Goal: Check status: Check status

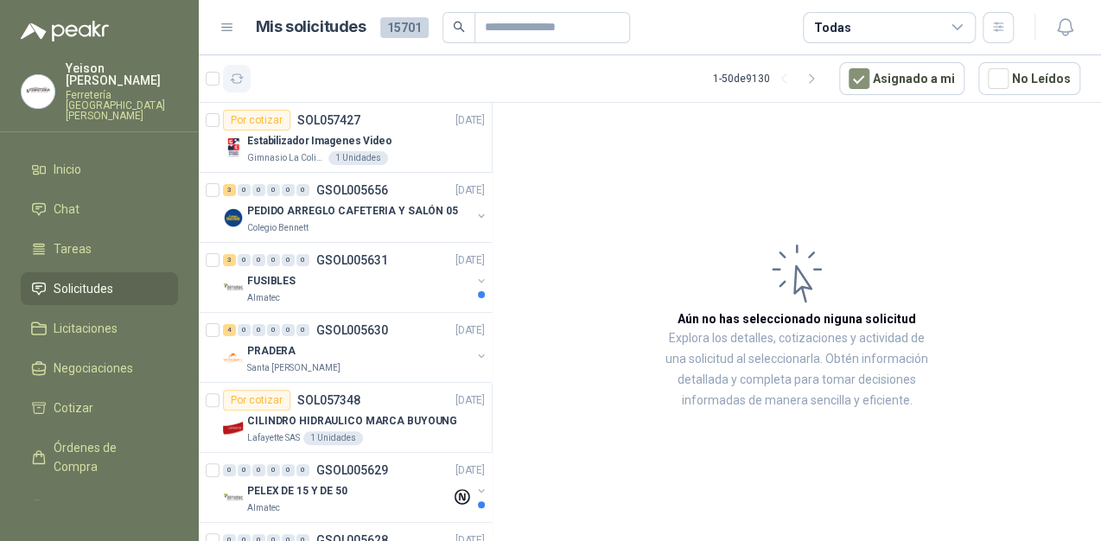
click at [245, 73] on button "button" at bounding box center [237, 79] width 28 height 28
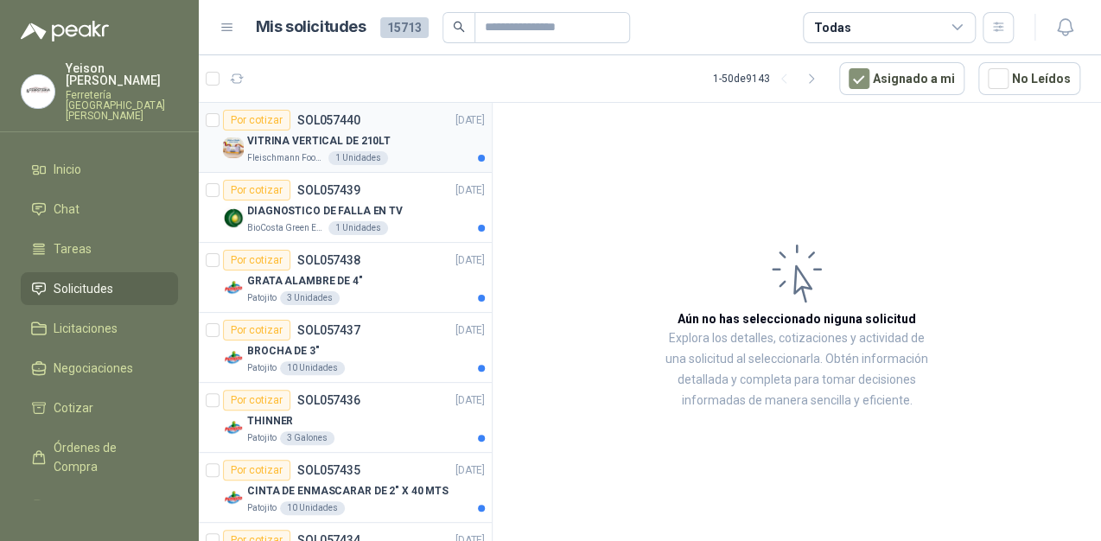
click at [383, 147] on div "VITRINA VERTICAL DE 210LT" at bounding box center [366, 140] width 238 height 21
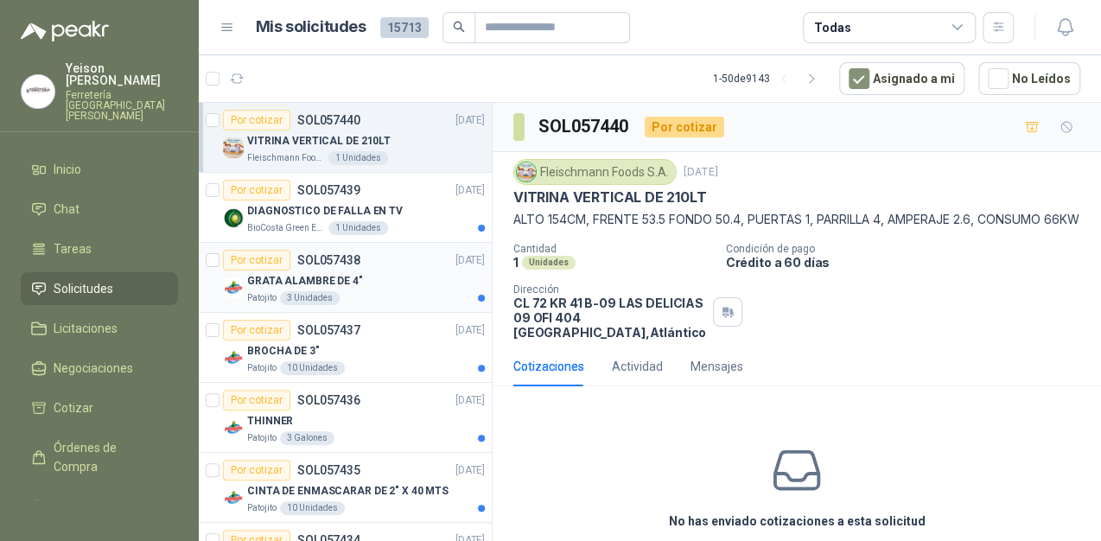
click at [394, 267] on div "Por cotizar SOL057438 [DATE]" at bounding box center [354, 260] width 262 height 21
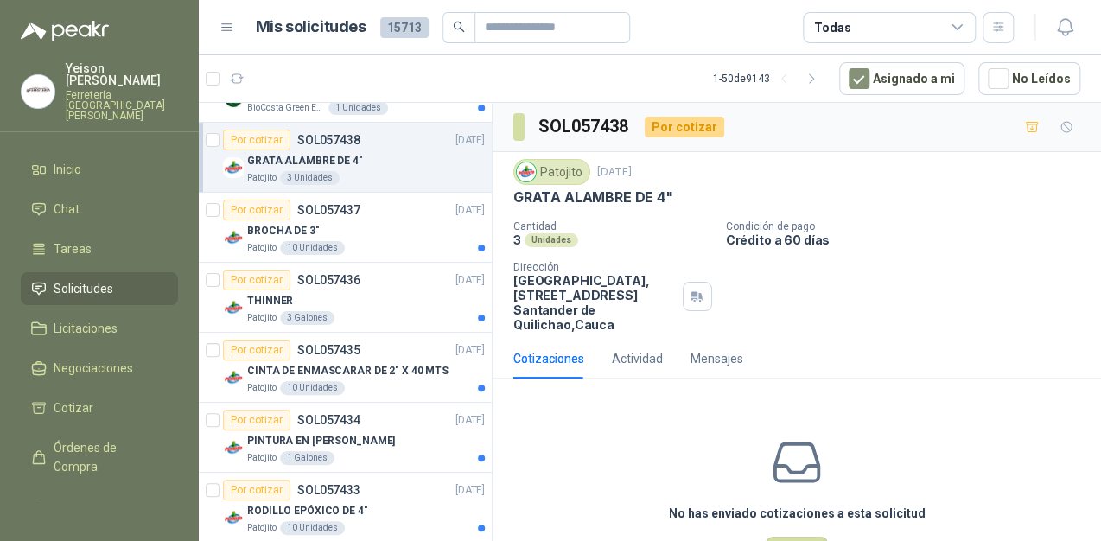
scroll to position [138, 0]
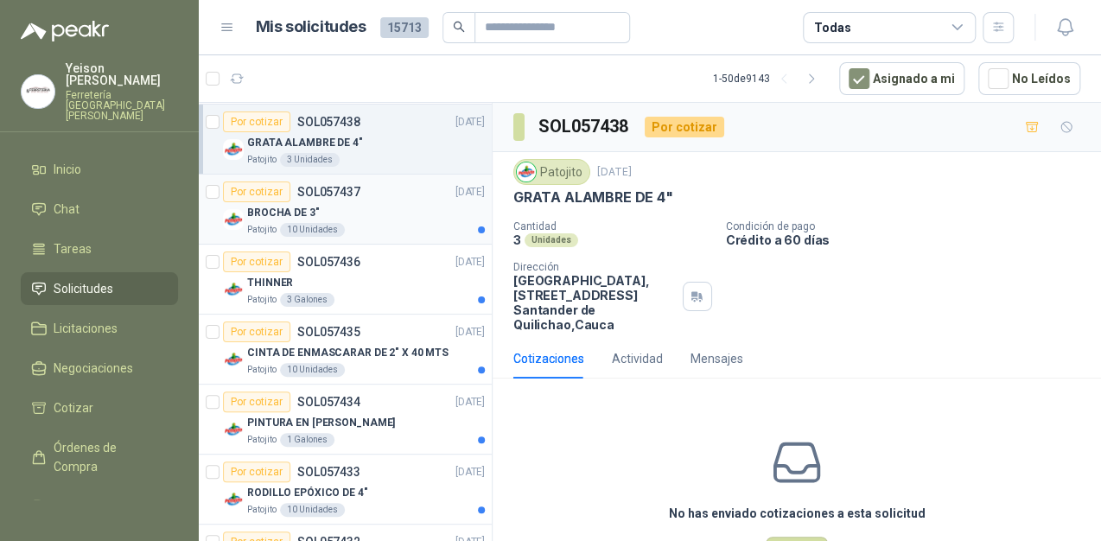
click at [381, 205] on div "BROCHA DE 3"" at bounding box center [366, 212] width 238 height 21
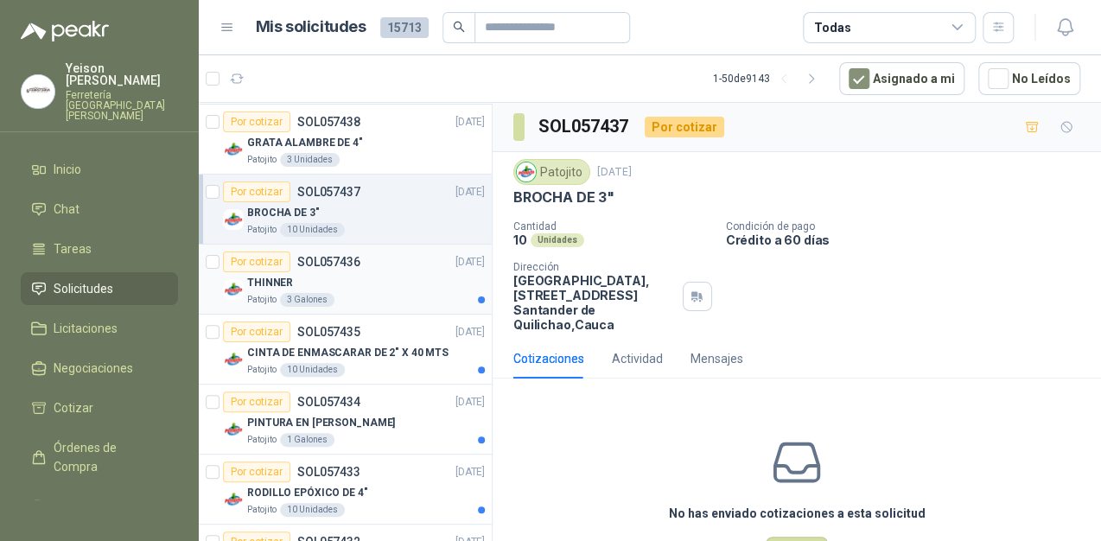
click at [371, 269] on div "Por cotizar SOL057436 [DATE]" at bounding box center [354, 261] width 262 height 21
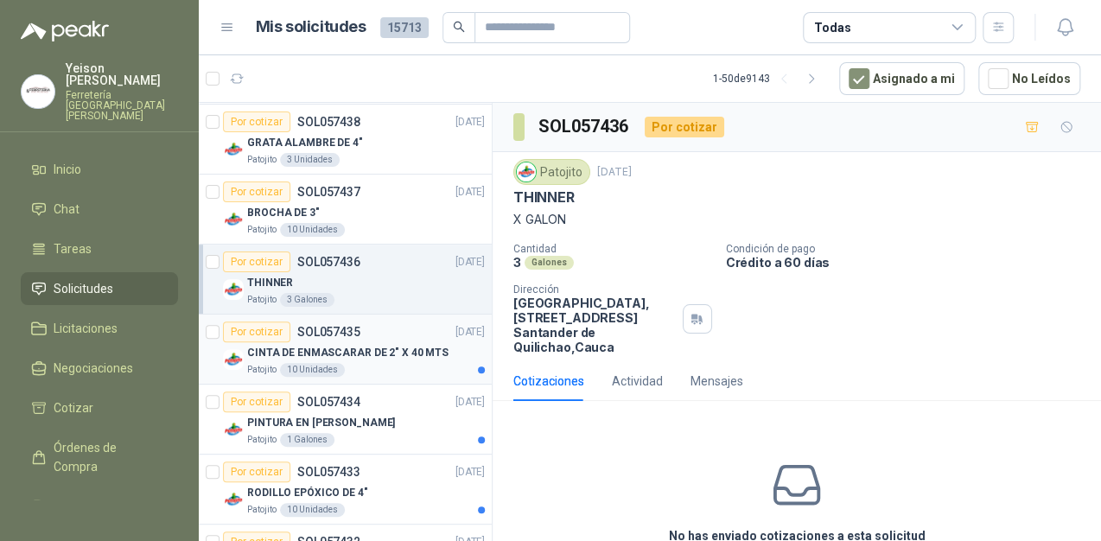
click at [373, 328] on div "Por cotizar SOL057435 [DATE]" at bounding box center [354, 331] width 262 height 21
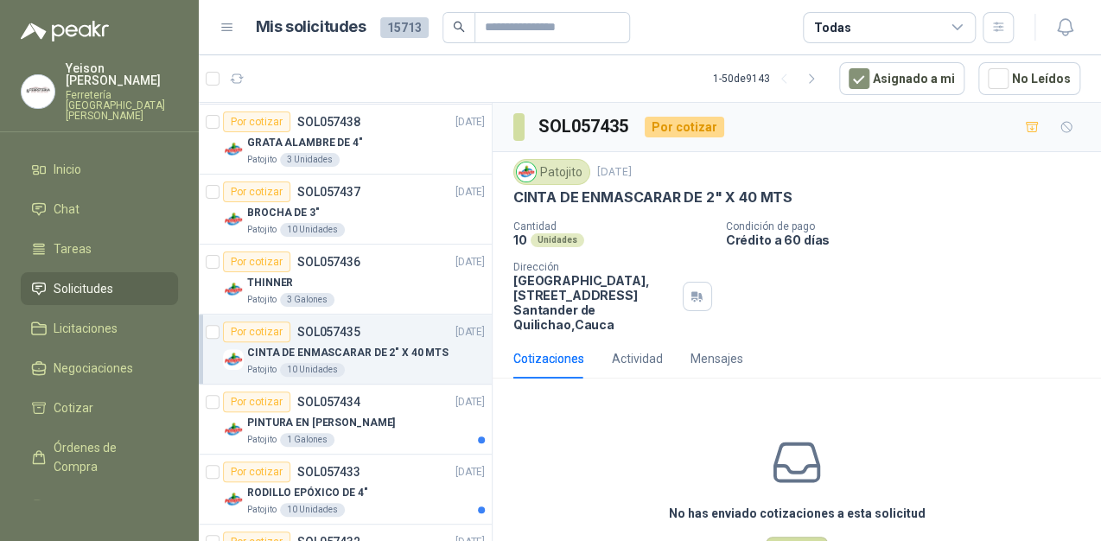
scroll to position [207, 0]
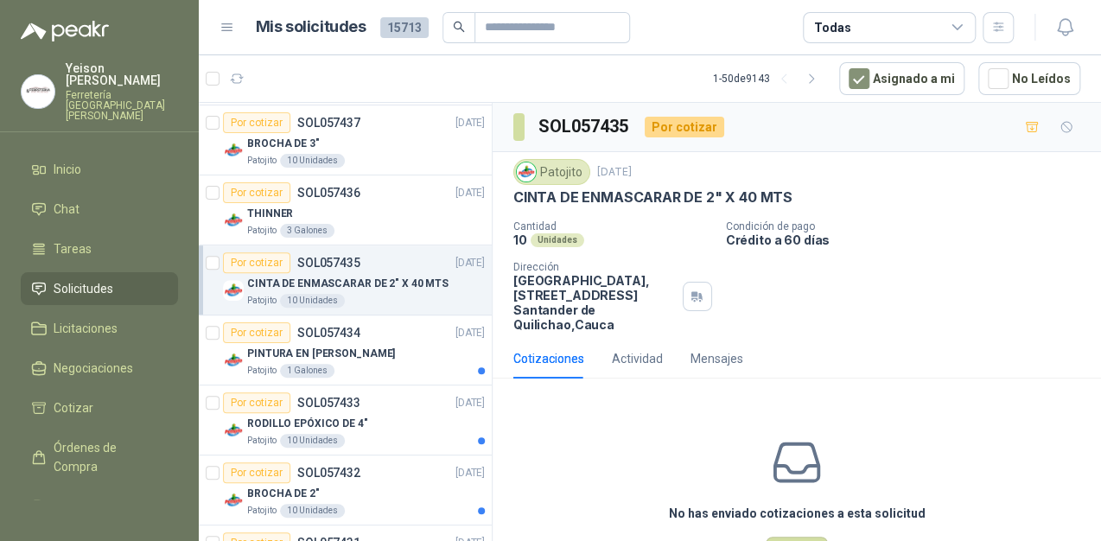
click at [373, 328] on div "Por cotizar SOL057434 [DATE]" at bounding box center [354, 332] width 262 height 21
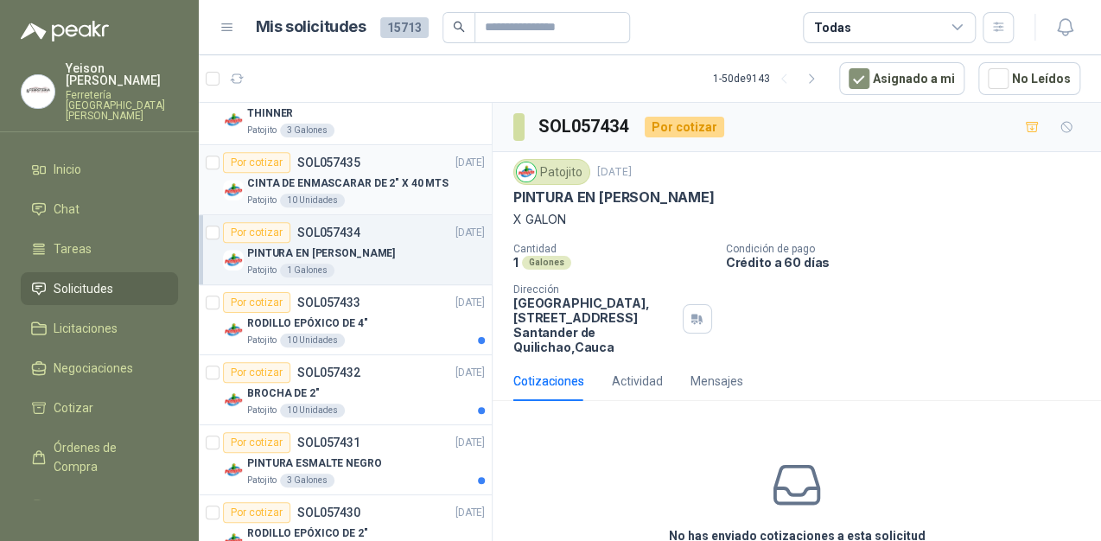
scroll to position [346, 0]
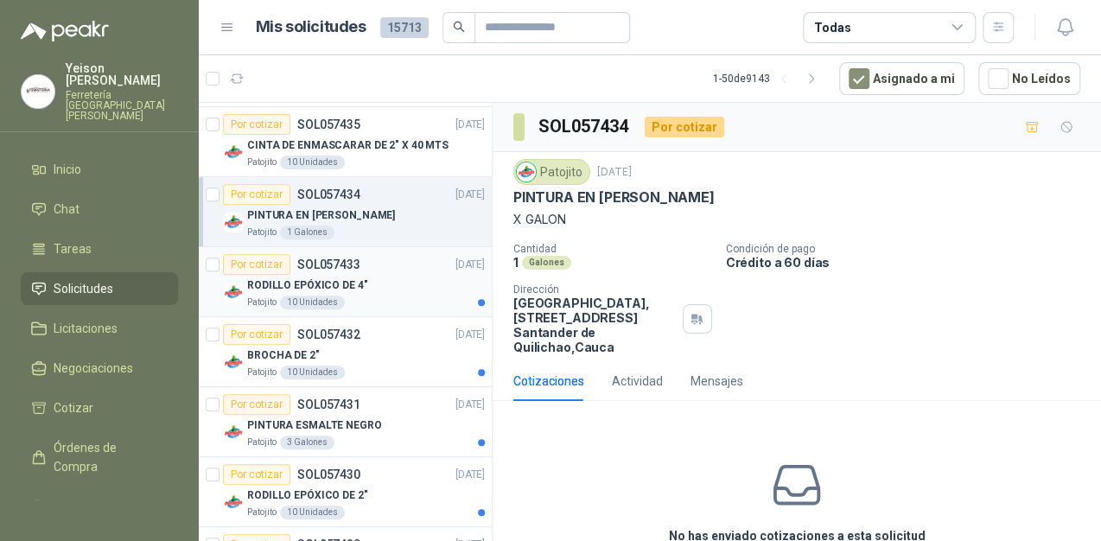
click at [370, 296] on div "Patojito 10 Unidades" at bounding box center [366, 303] width 238 height 14
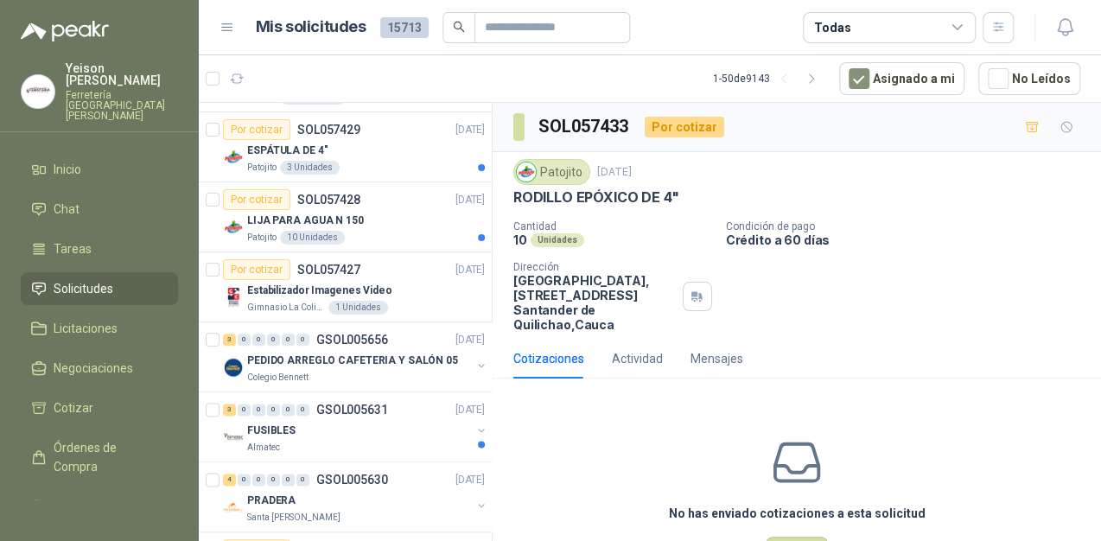
scroll to position [691, 0]
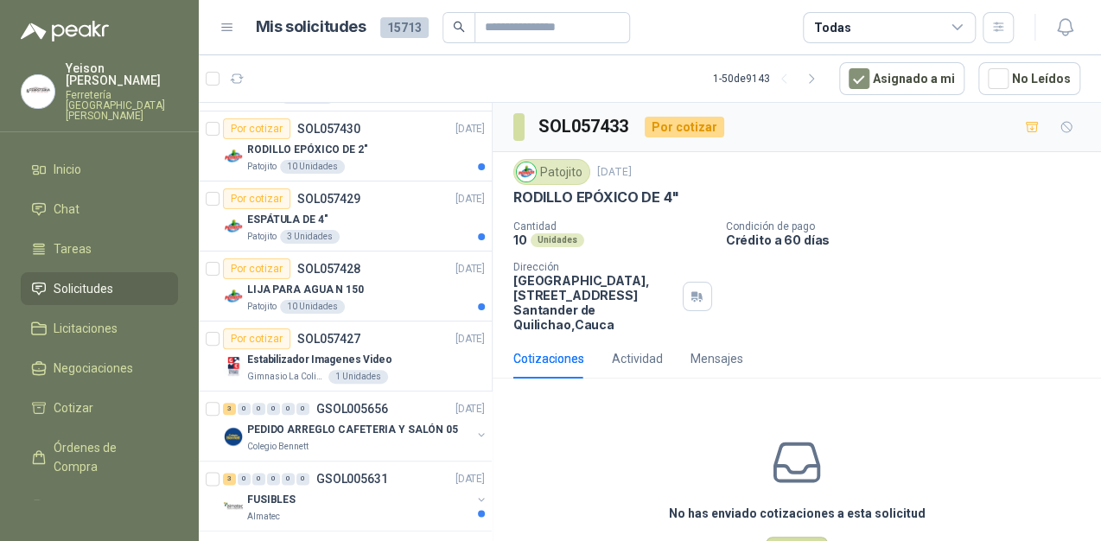
click at [369, 290] on div "LIJA PARA AGUA N 150" at bounding box center [366, 289] width 238 height 21
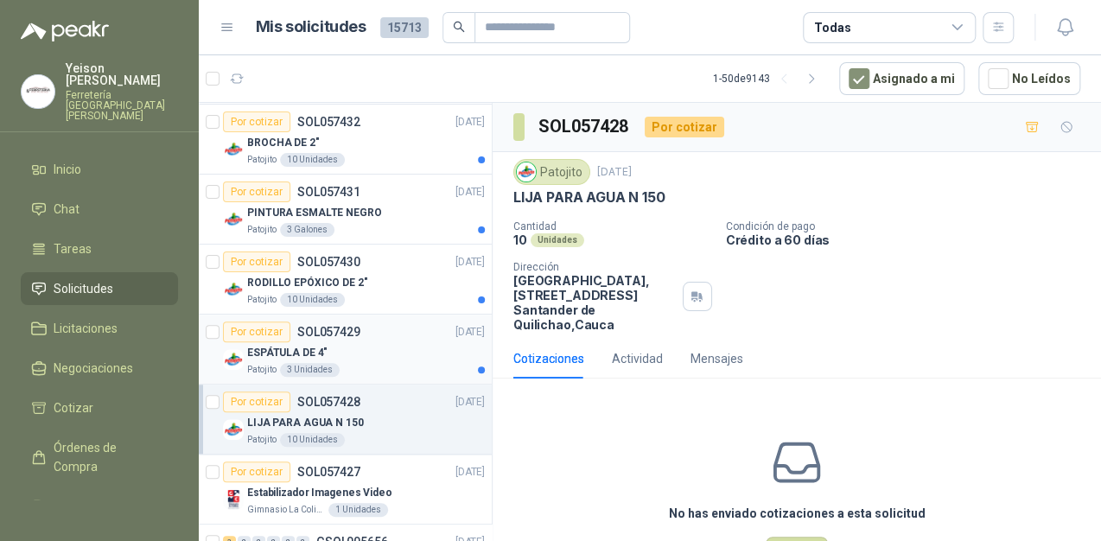
scroll to position [553, 0]
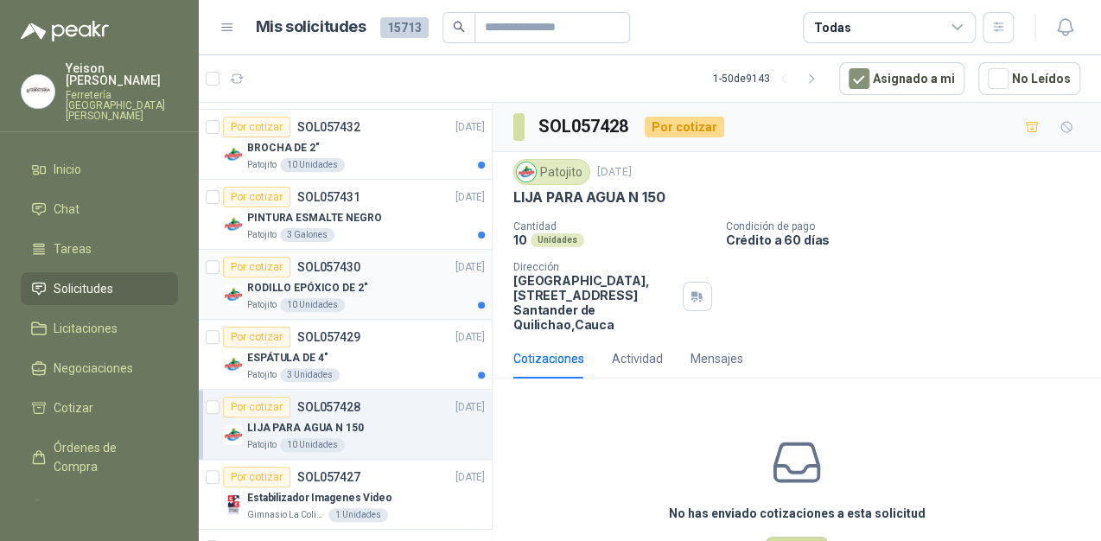
click at [382, 277] on div "RODILLO EPÓXICO DE 2"" at bounding box center [366, 287] width 238 height 21
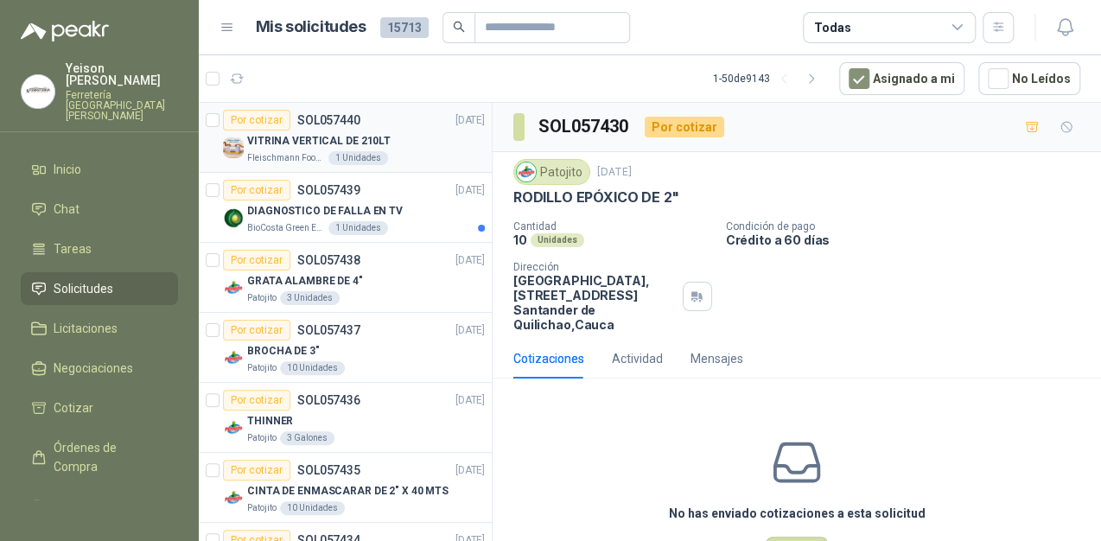
click at [405, 149] on div "VITRINA VERTICAL DE 210LT" at bounding box center [366, 140] width 238 height 21
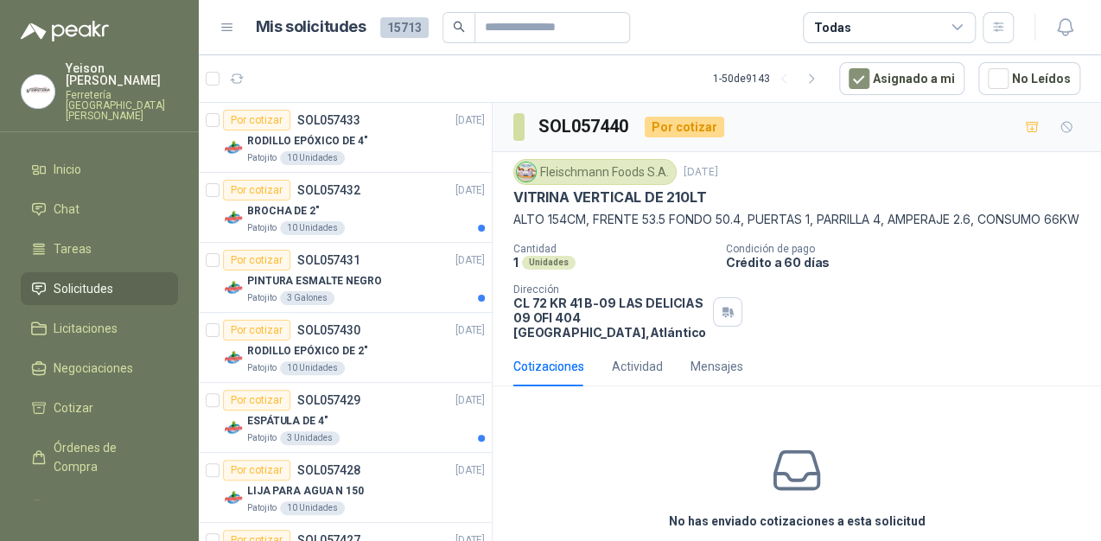
scroll to position [484, 0]
